Goal: Transaction & Acquisition: Purchase product/service

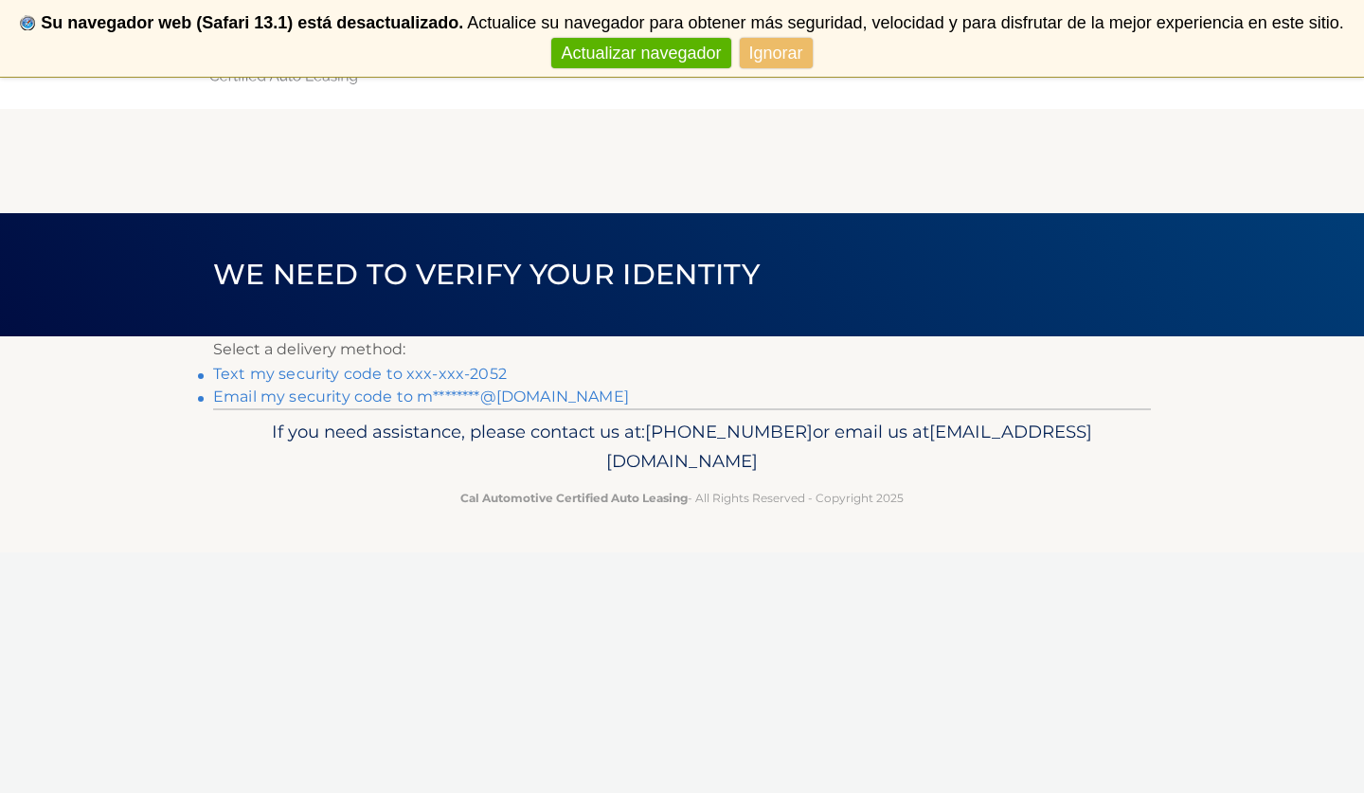
click at [745, 51] on link "Ignorar" at bounding box center [776, 53] width 73 height 31
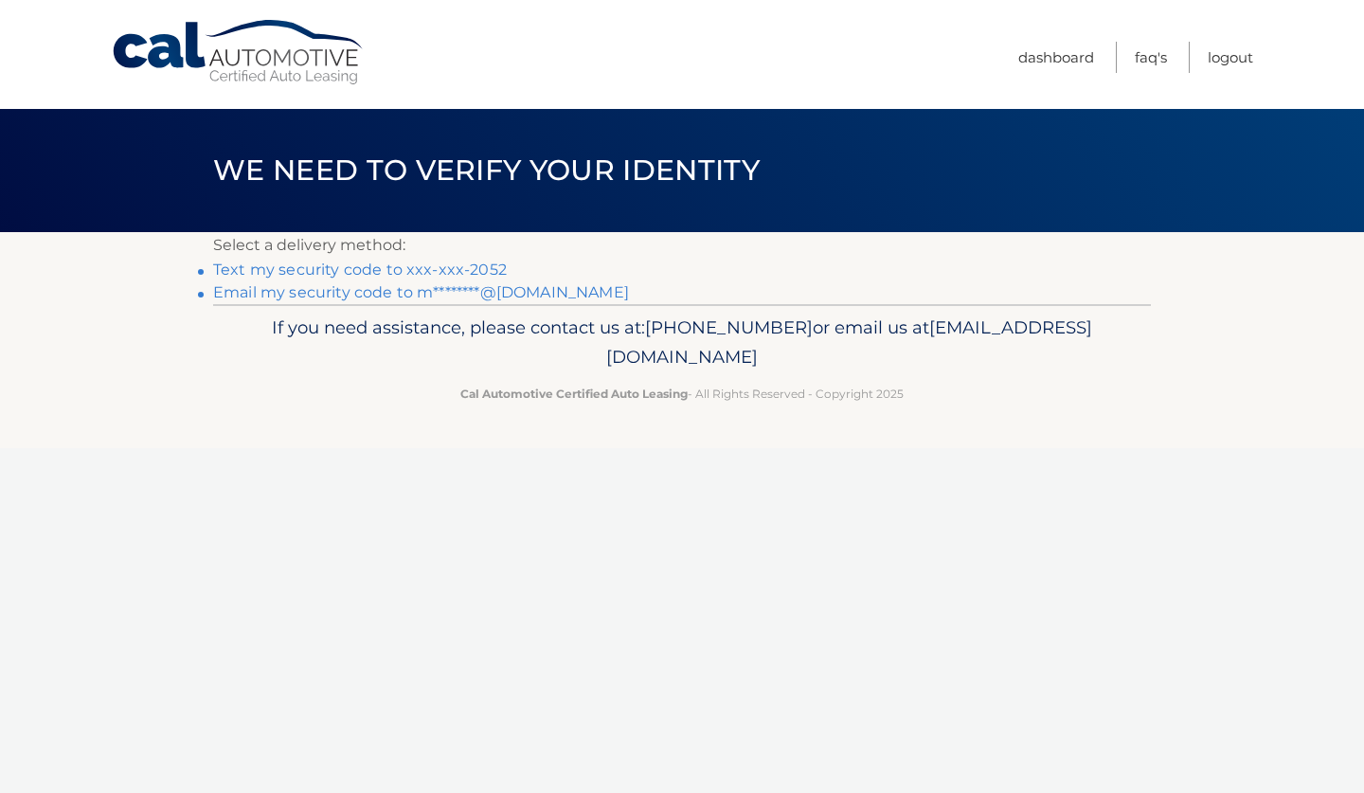
click at [460, 273] on link "Text my security code to xxx-xxx-2052" at bounding box center [360, 269] width 294 height 18
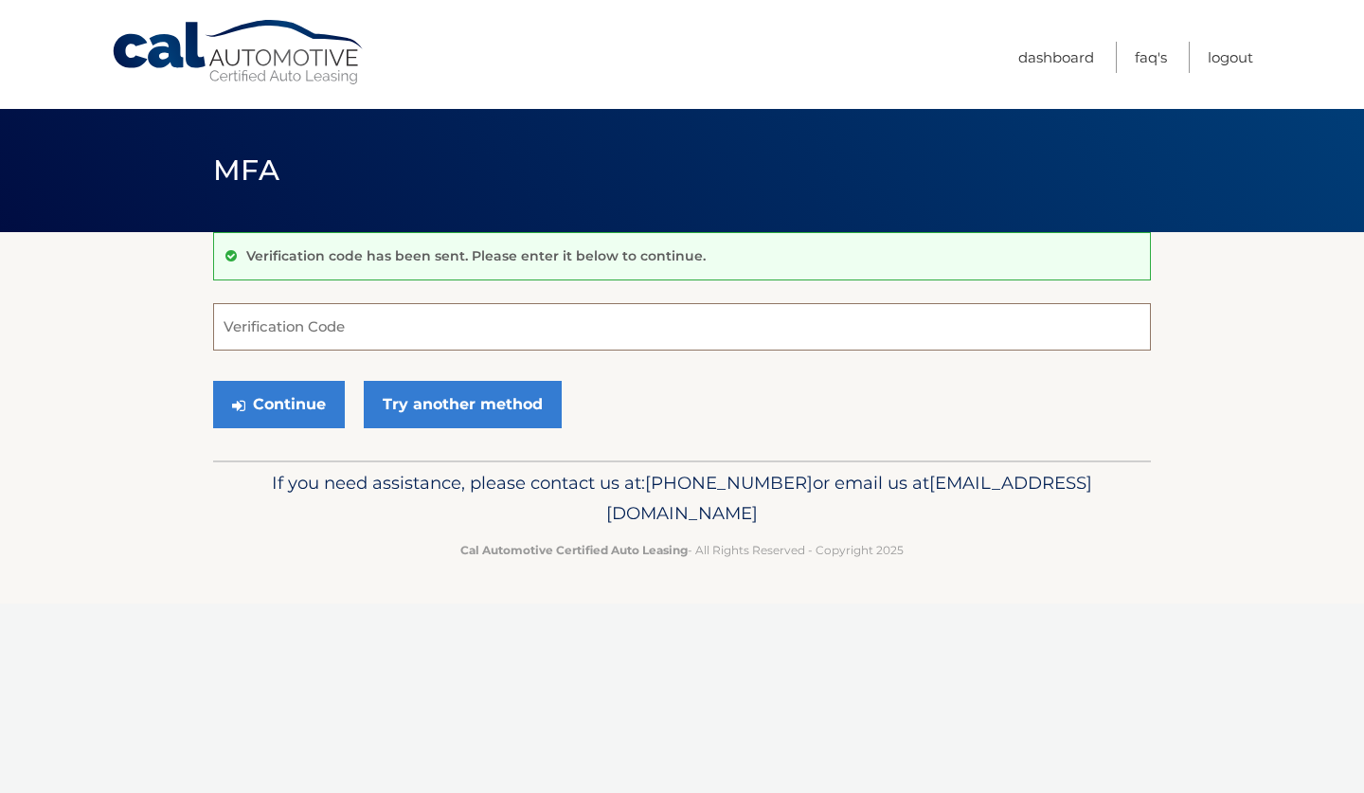
click at [414, 335] on input "Verification Code" at bounding box center [681, 326] width 937 height 47
type input "485552"
click at [278, 403] on button "Continue" at bounding box center [279, 404] width 132 height 47
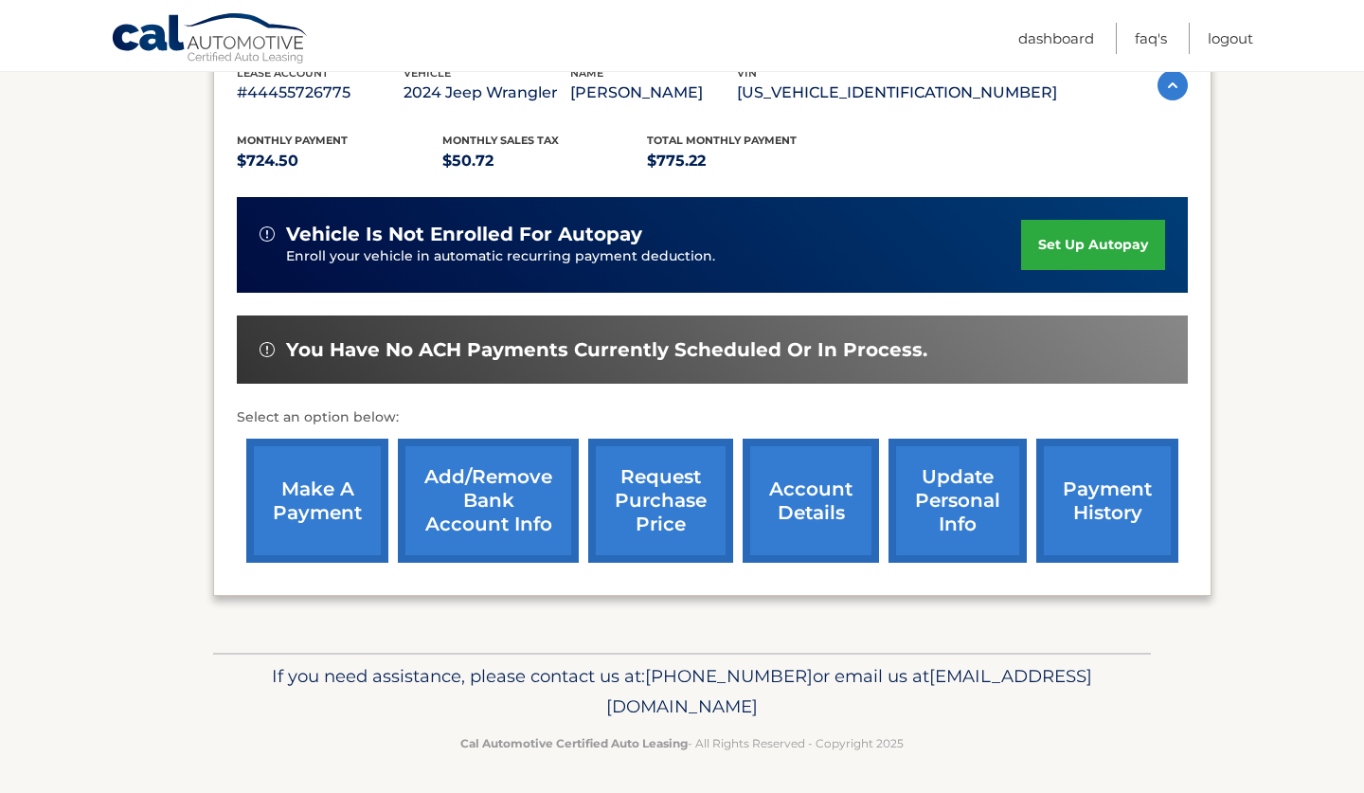
scroll to position [350, 0]
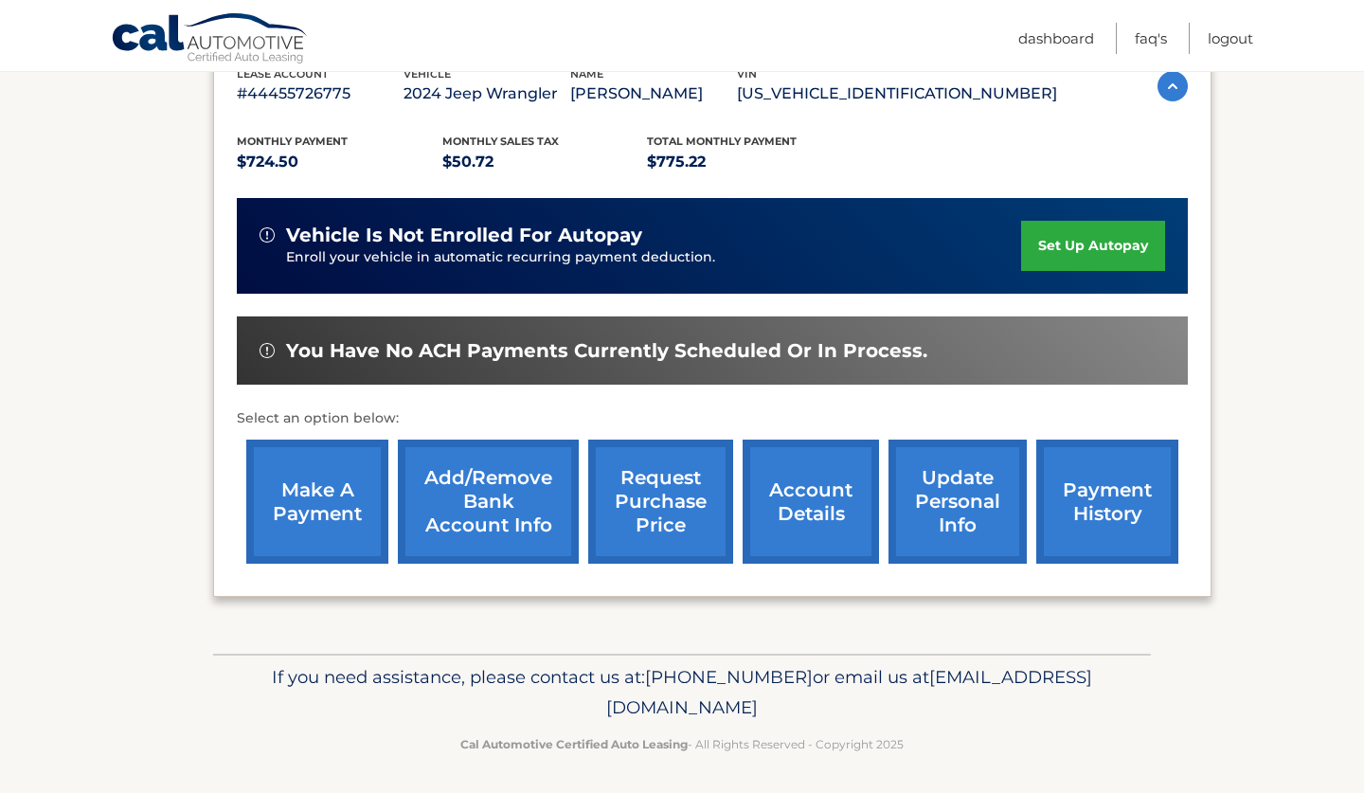
click at [328, 508] on link "make a payment" at bounding box center [317, 501] width 142 height 124
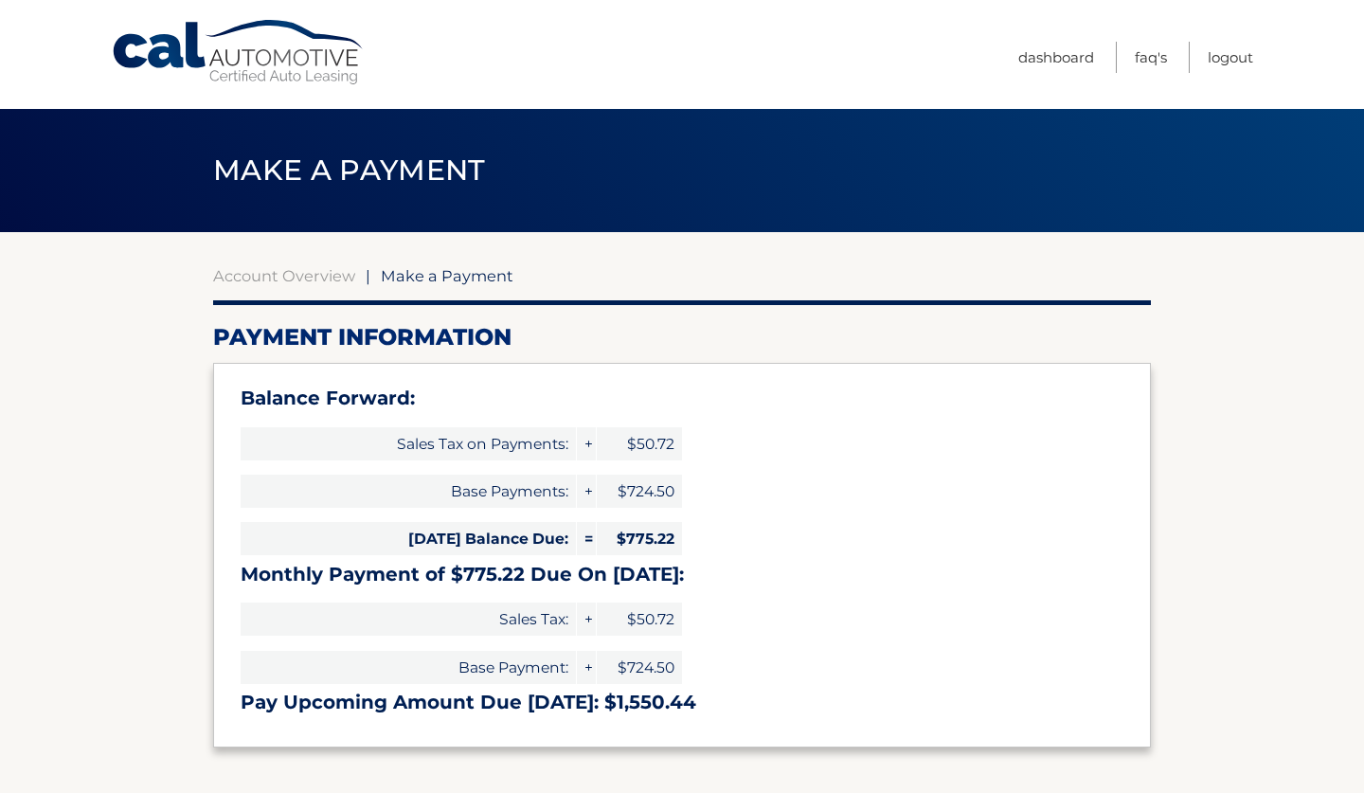
select select "MmQwMDZkNDMtMGIwMS00NzM0LWIwOTUtMTljMzRmNTI3Y2I1"
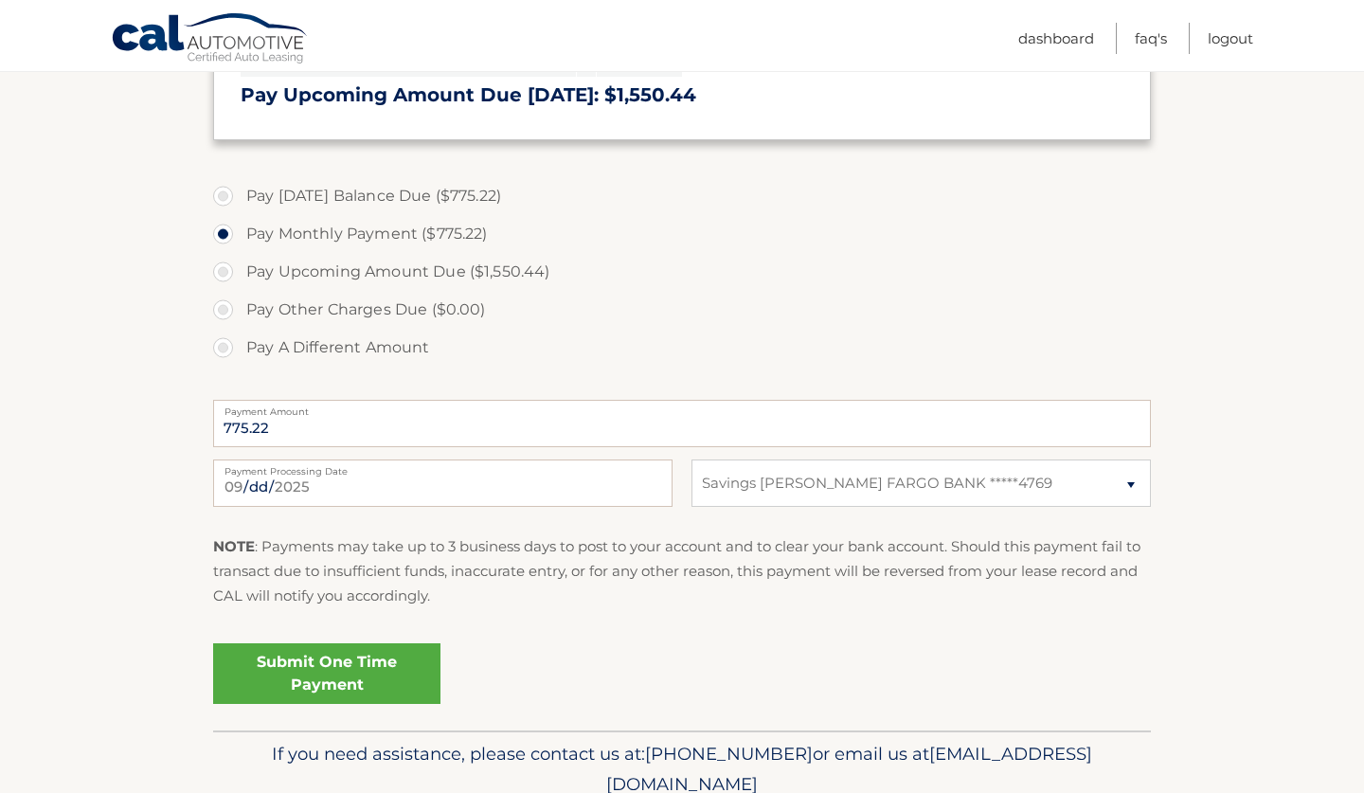
scroll to position [609, 0]
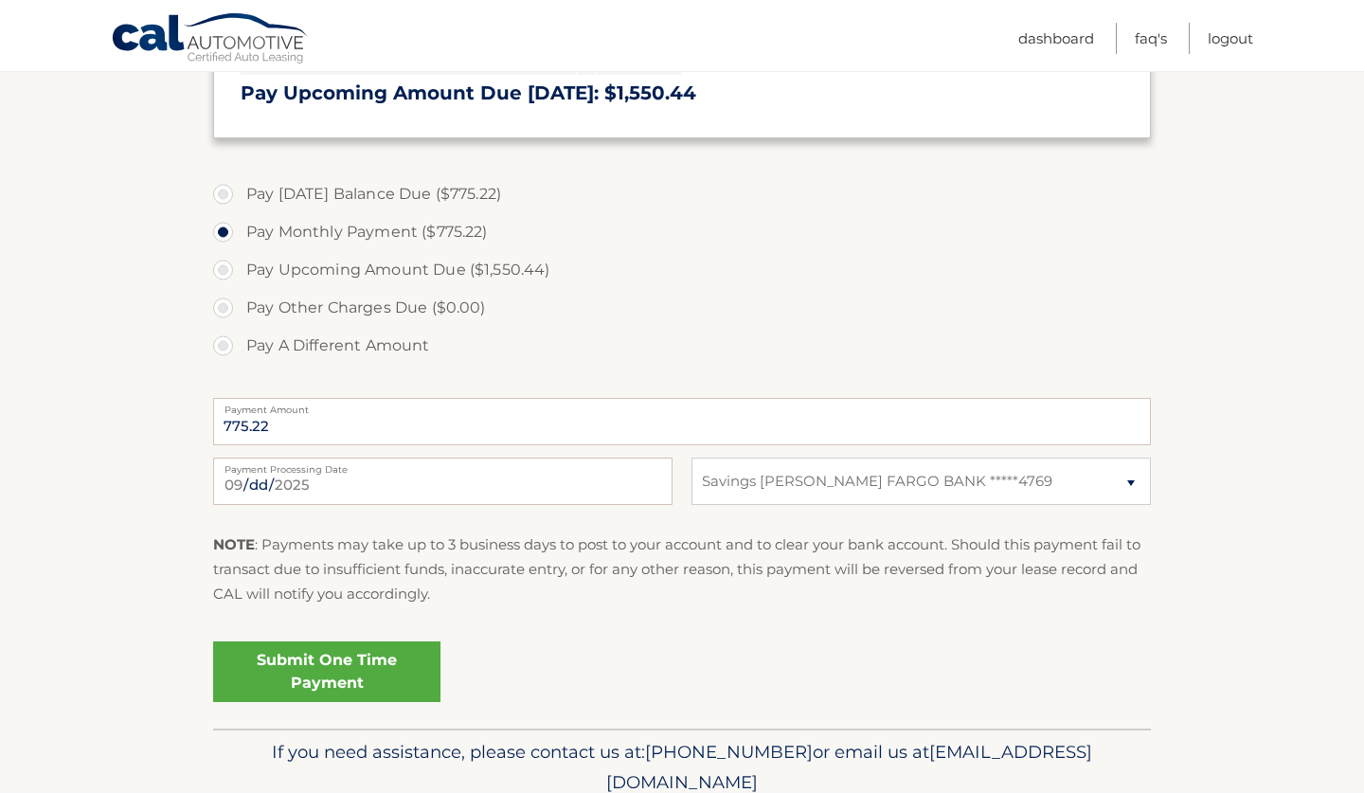
click at [411, 665] on link "Submit One Time Payment" at bounding box center [326, 671] width 227 height 61
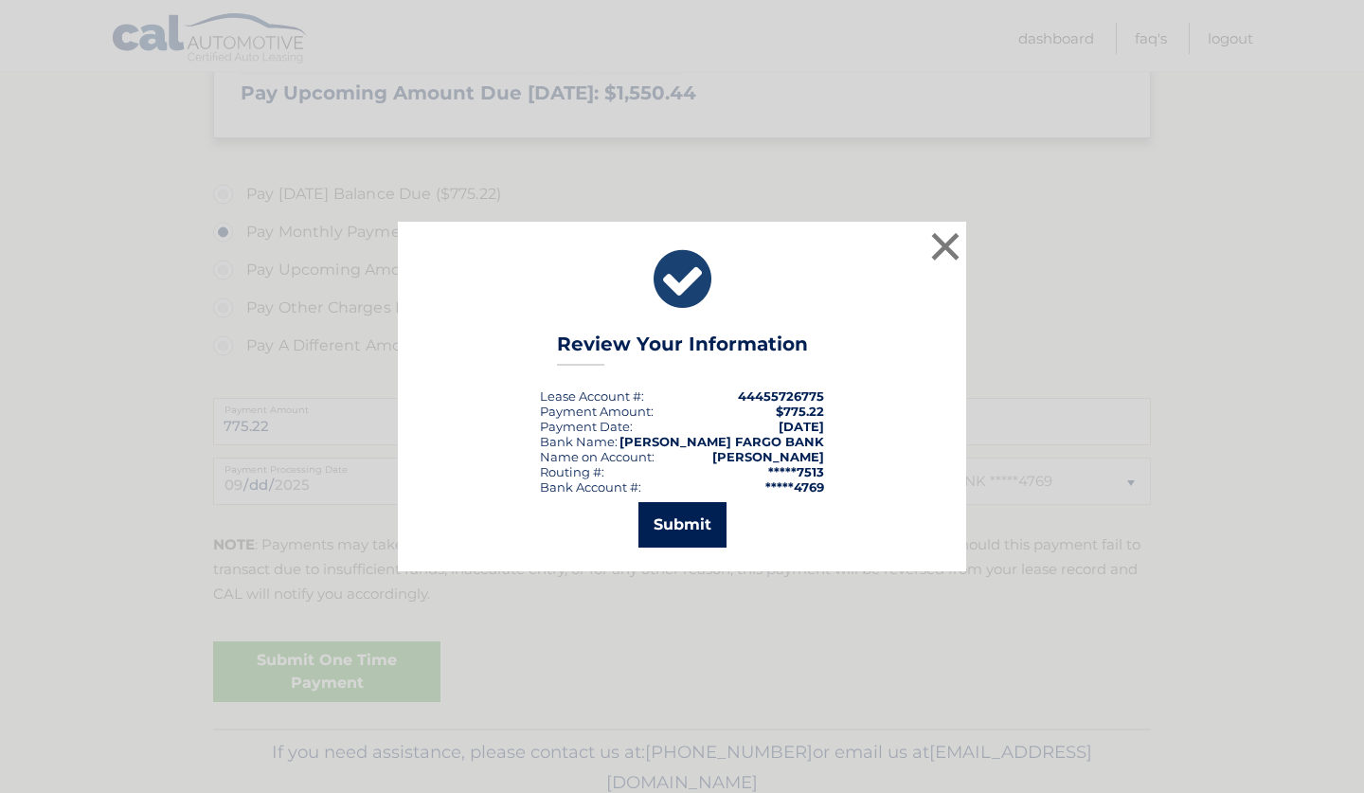
click at [710, 532] on button "Submit" at bounding box center [682, 524] width 88 height 45
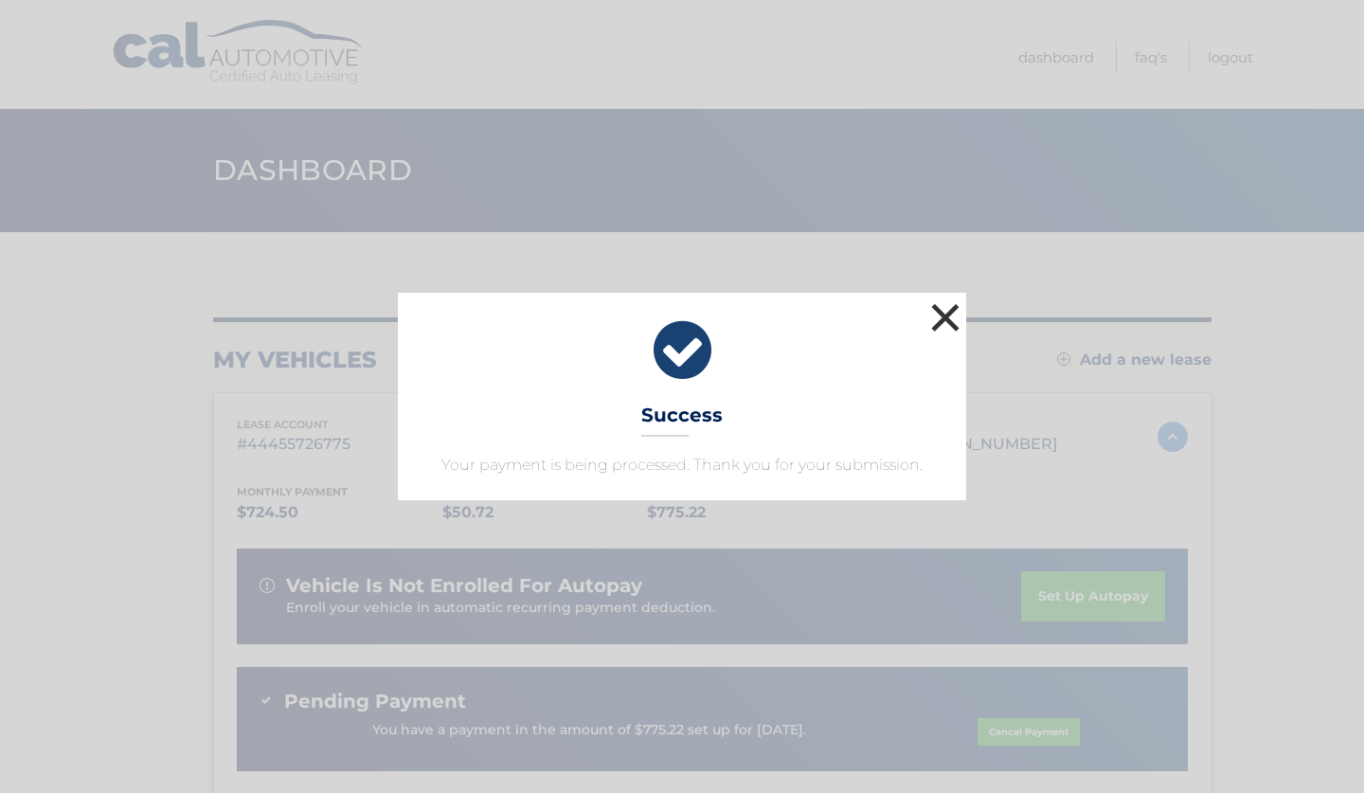
click at [946, 315] on button "×" at bounding box center [945, 317] width 38 height 38
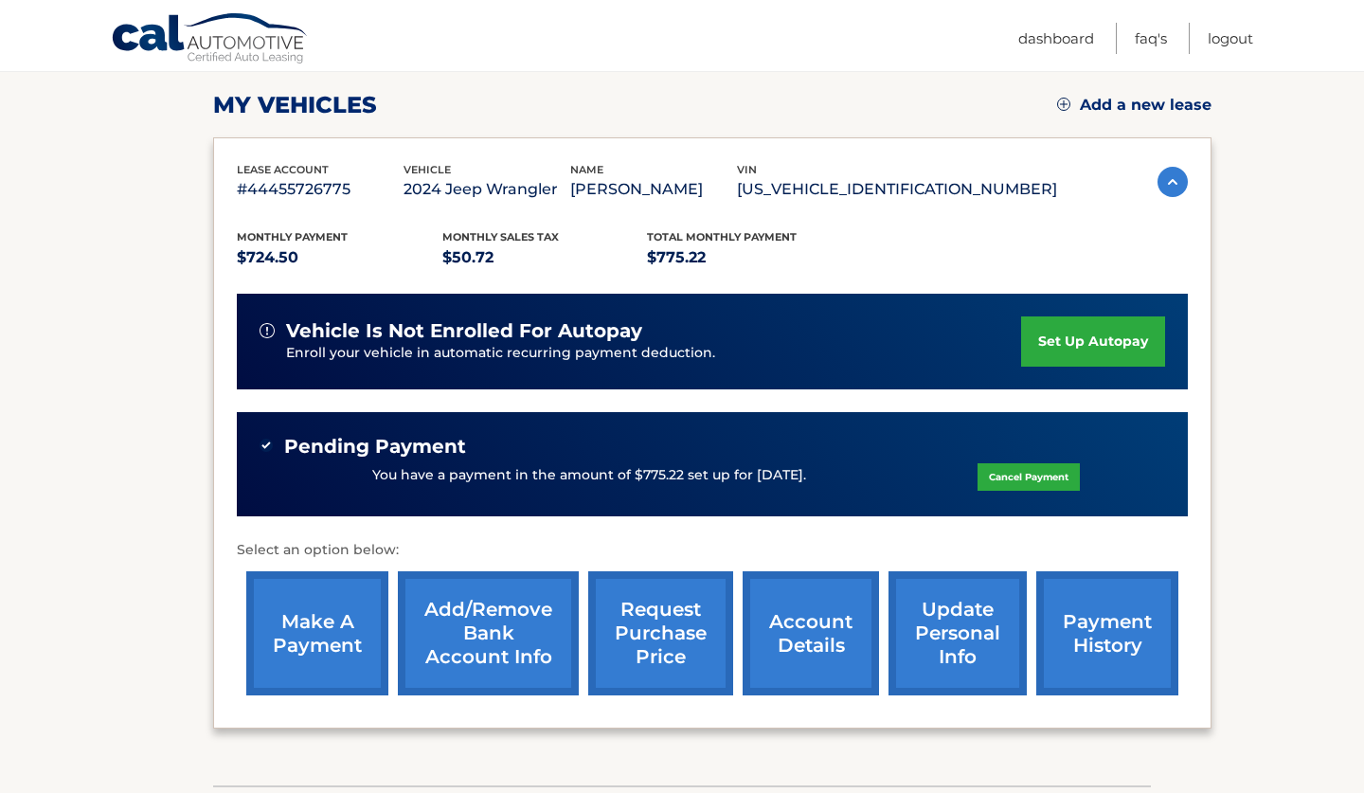
scroll to position [259, 0]
